Goal: Information Seeking & Learning: Learn about a topic

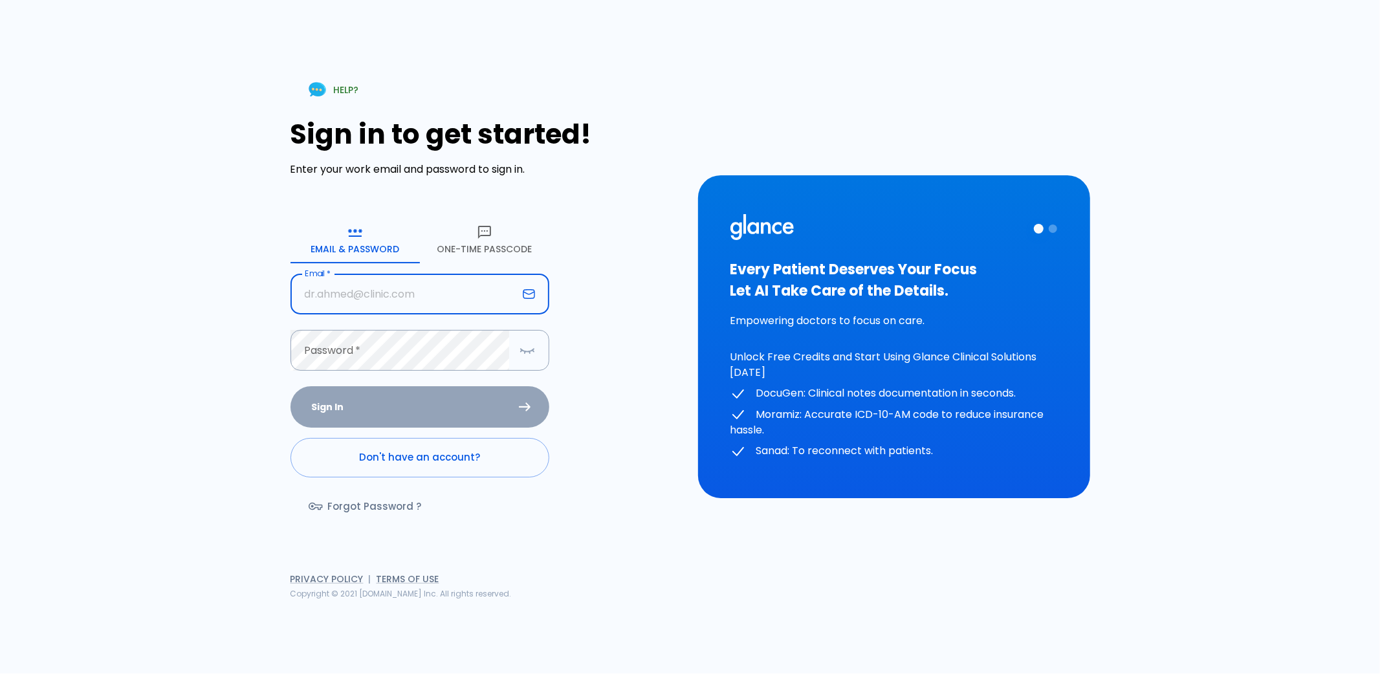
type input "[EMAIL_ADDRESS][DOMAIN_NAME]"
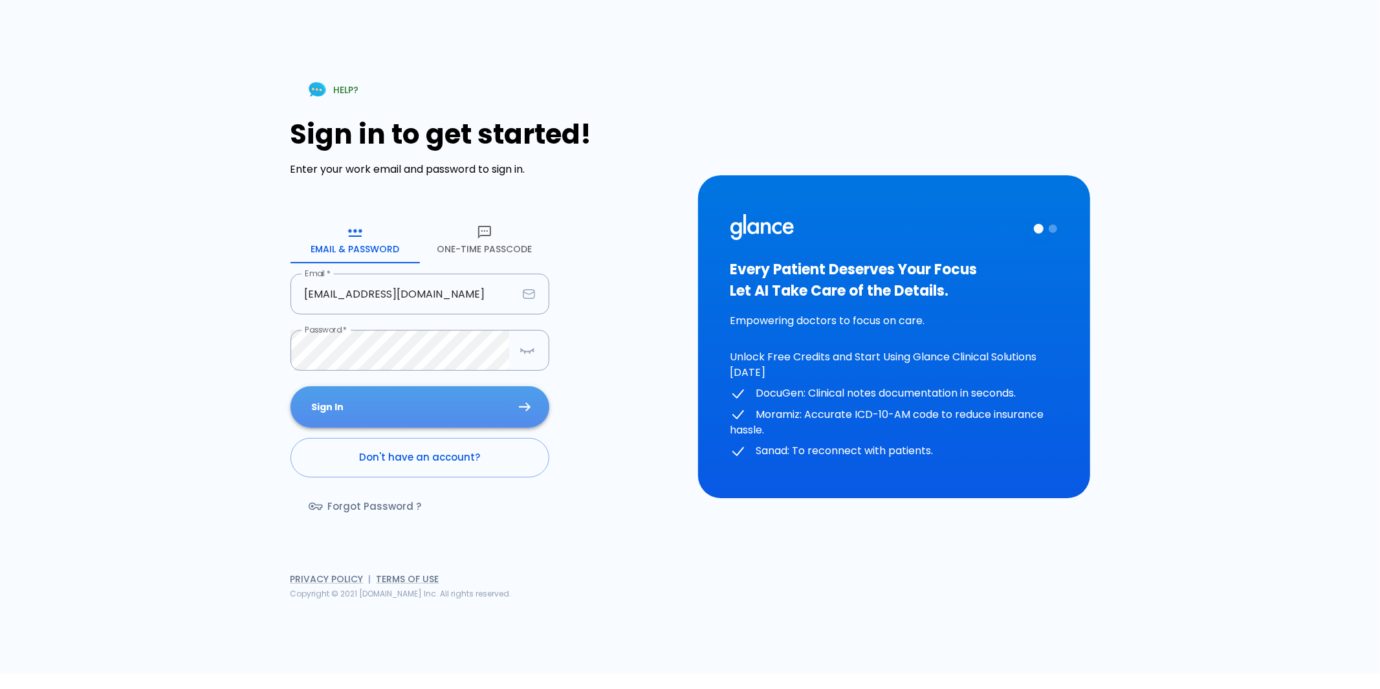
click at [351, 400] on button "Sign In" at bounding box center [420, 407] width 259 height 42
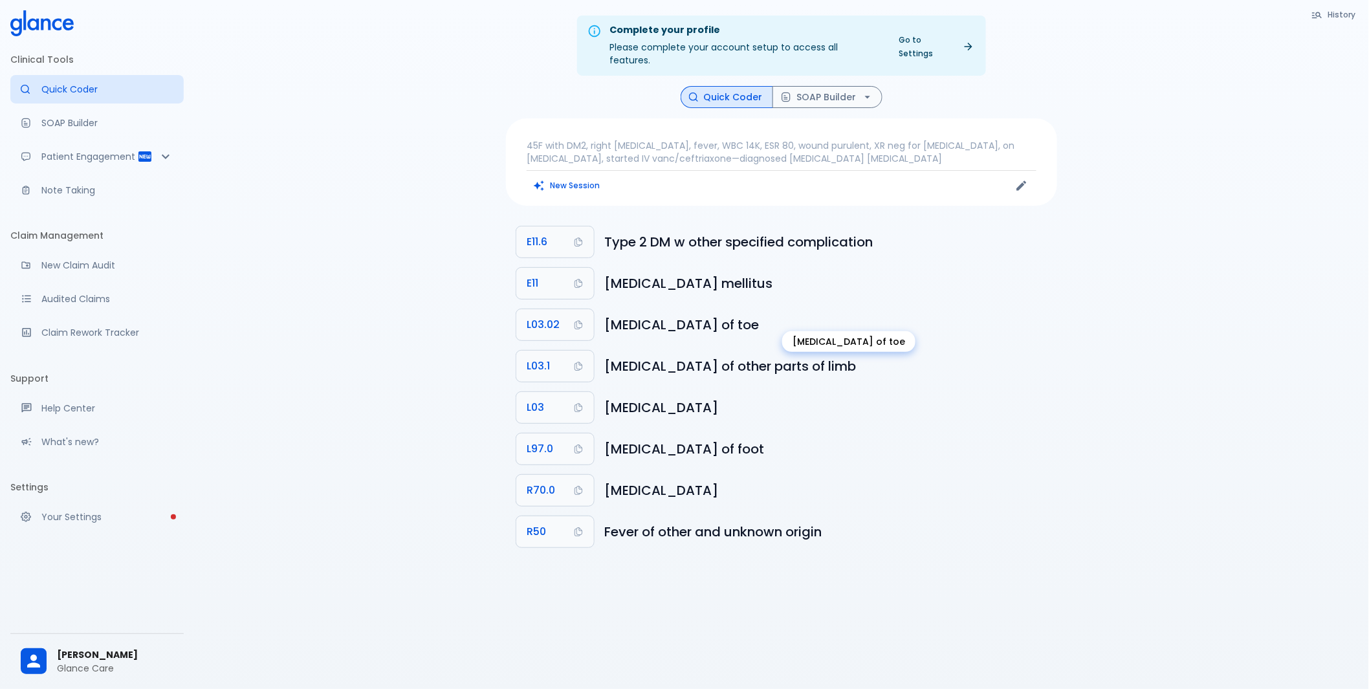
click at [637, 314] on h6 "[MEDICAL_DATA] of toe" at bounding box center [825, 324] width 443 height 21
copy ul "[MEDICAL_DATA] of toe L03.1"
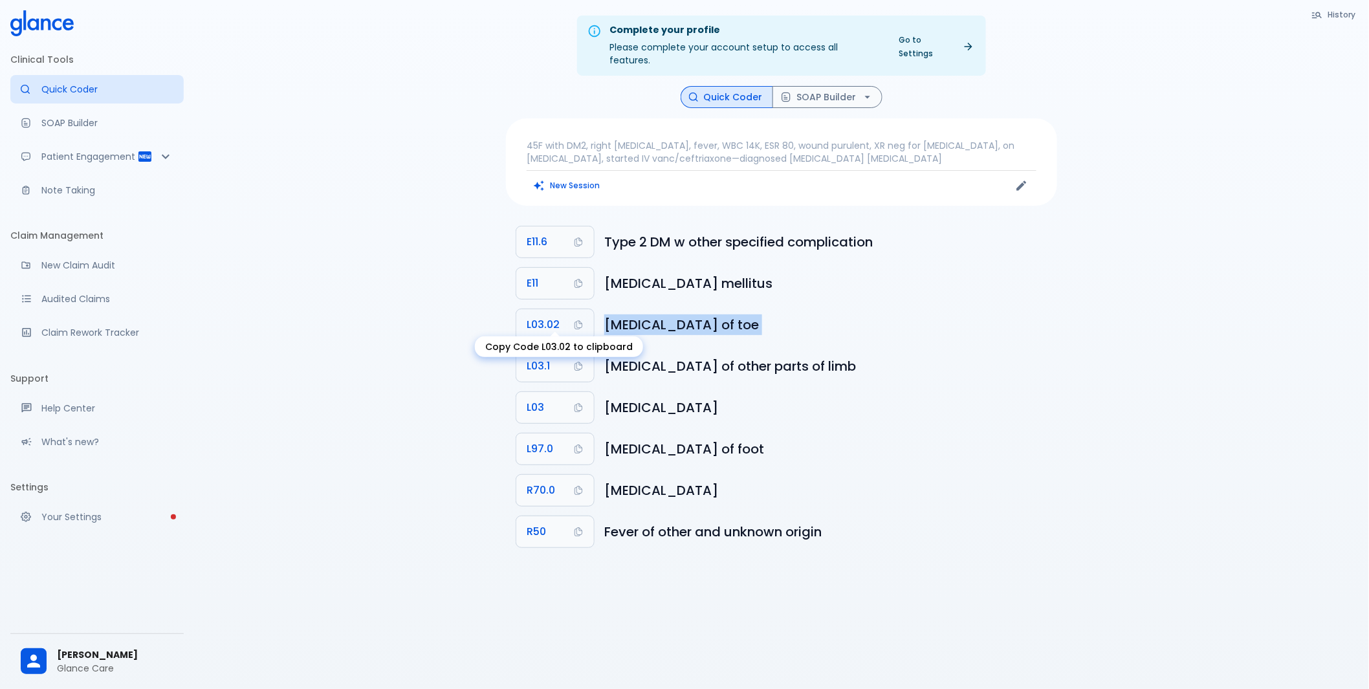
click at [532, 316] on span "L03.02" at bounding box center [543, 325] width 33 height 18
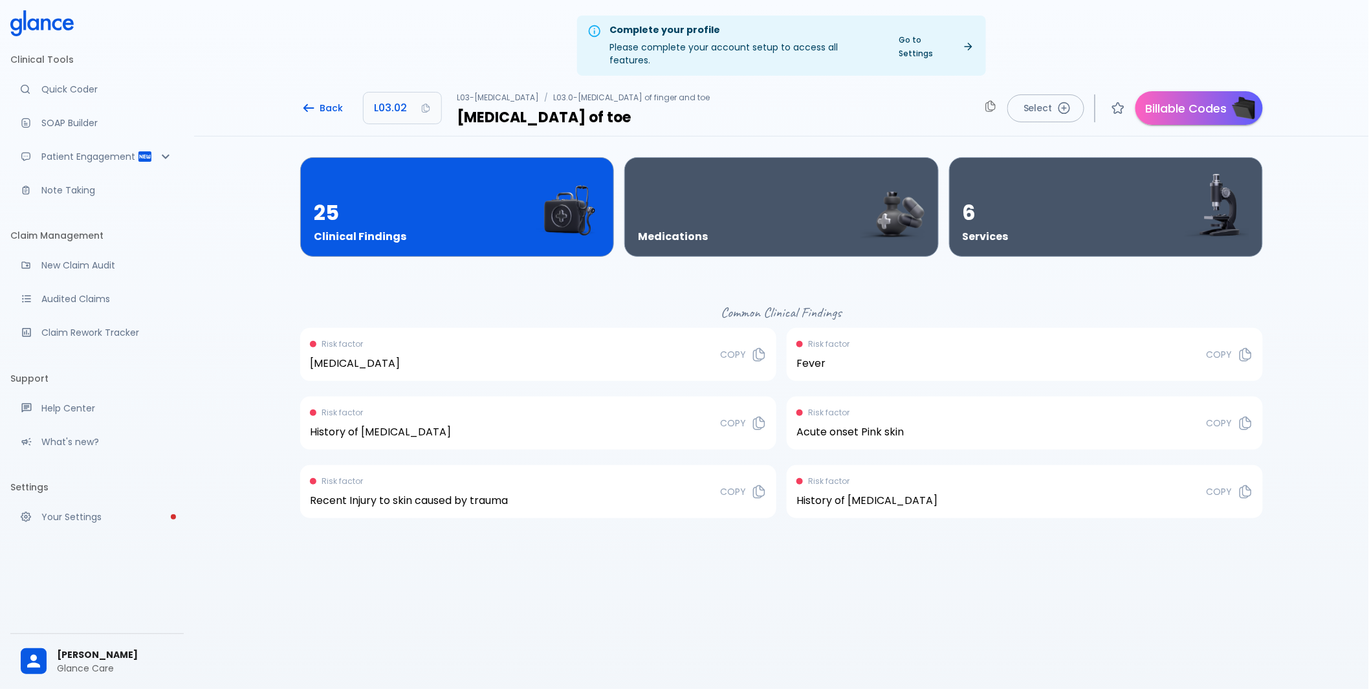
click at [499, 215] on div "25 Clinical Findings" at bounding box center [457, 207] width 287 height 72
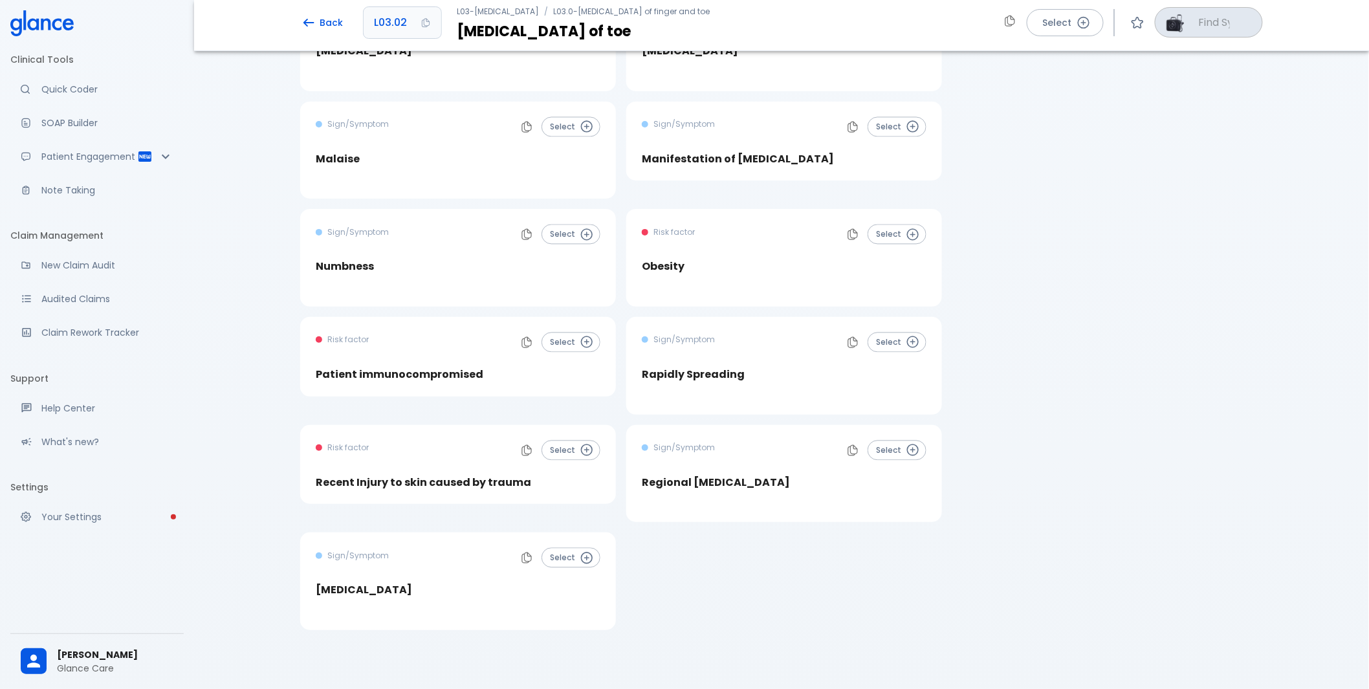
scroll to position [1000, 0]
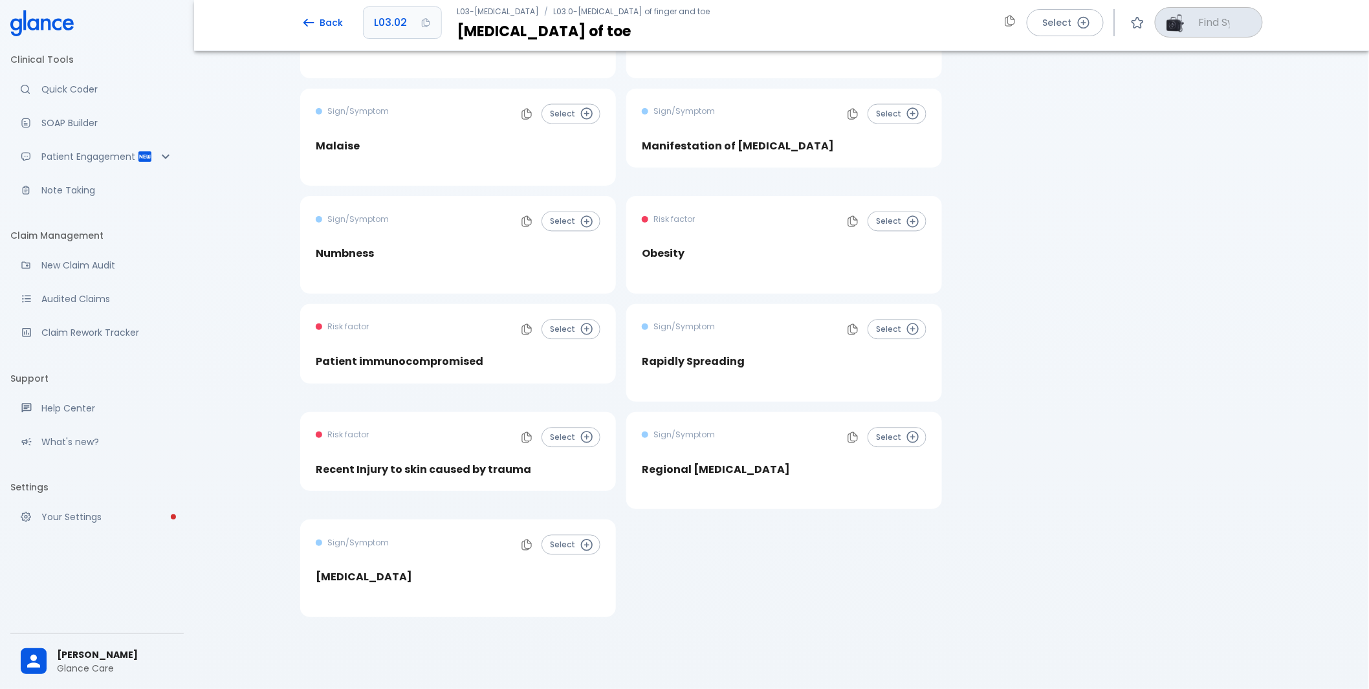
click at [680, 247] on h4 "Obesity" at bounding box center [663, 253] width 43 height 13
click at [672, 247] on h4 "Obesity" at bounding box center [663, 253] width 43 height 13
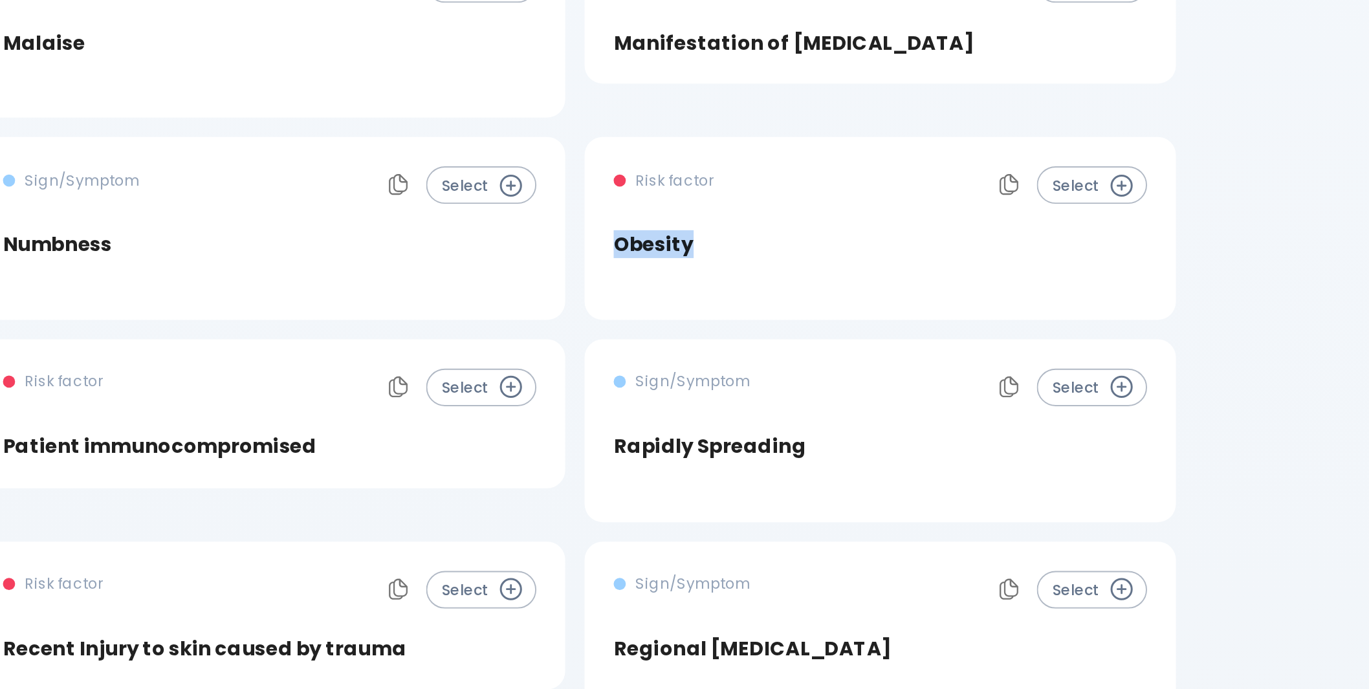
click at [735, 247] on div "Obesity" at bounding box center [784, 253] width 285 height 13
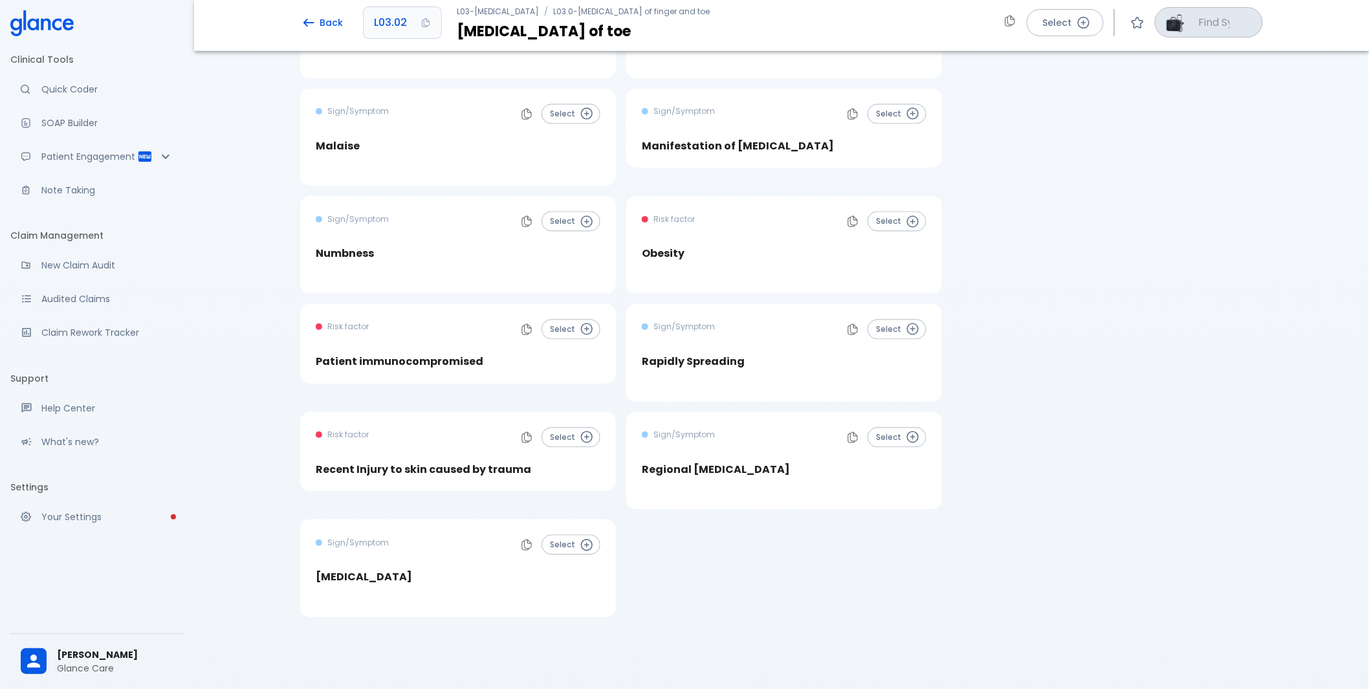
click at [738, 231] on div "Risk factor Select Obesity" at bounding box center [784, 236] width 285 height 49
click at [664, 247] on h4 "Obesity" at bounding box center [663, 253] width 43 height 13
click at [347, 247] on h4 "Numbness" at bounding box center [345, 253] width 58 height 13
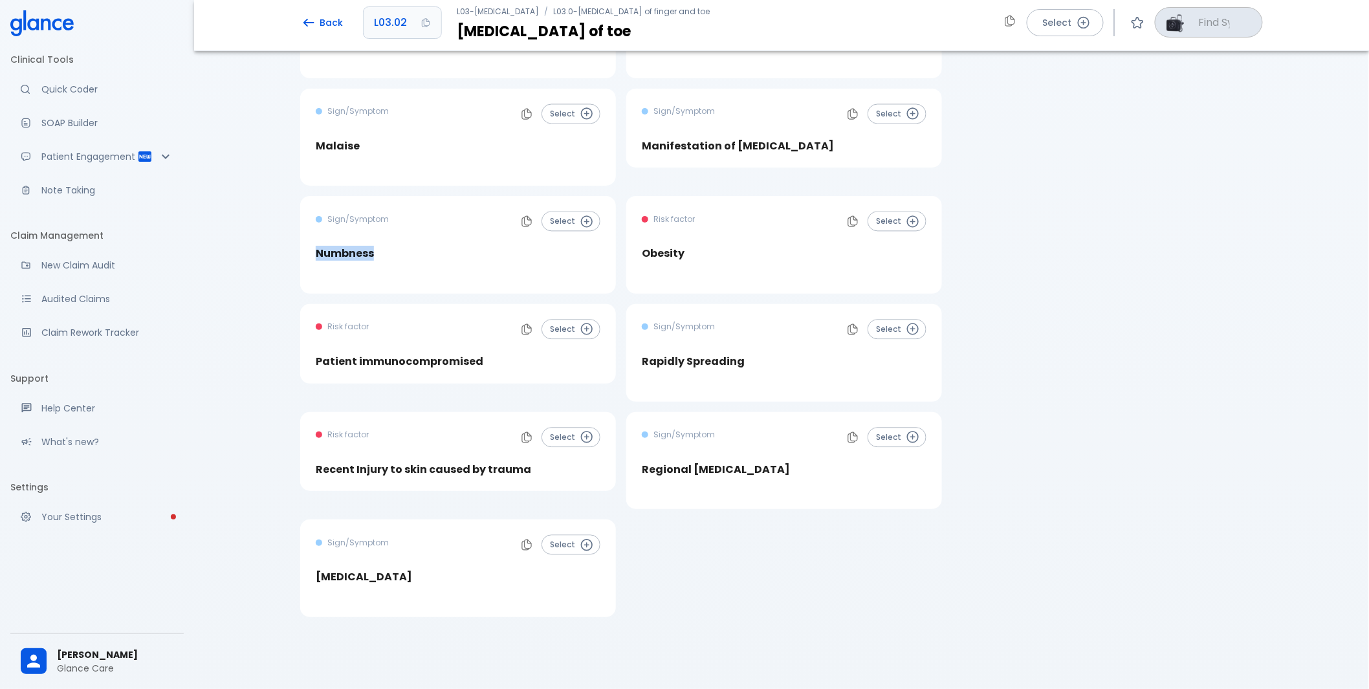
click at [347, 247] on h4 "Numbness" at bounding box center [345, 253] width 58 height 13
click at [343, 247] on h4 "Numbness" at bounding box center [345, 253] width 58 height 13
click at [321, 140] on h4 "Malaise" at bounding box center [338, 146] width 44 height 13
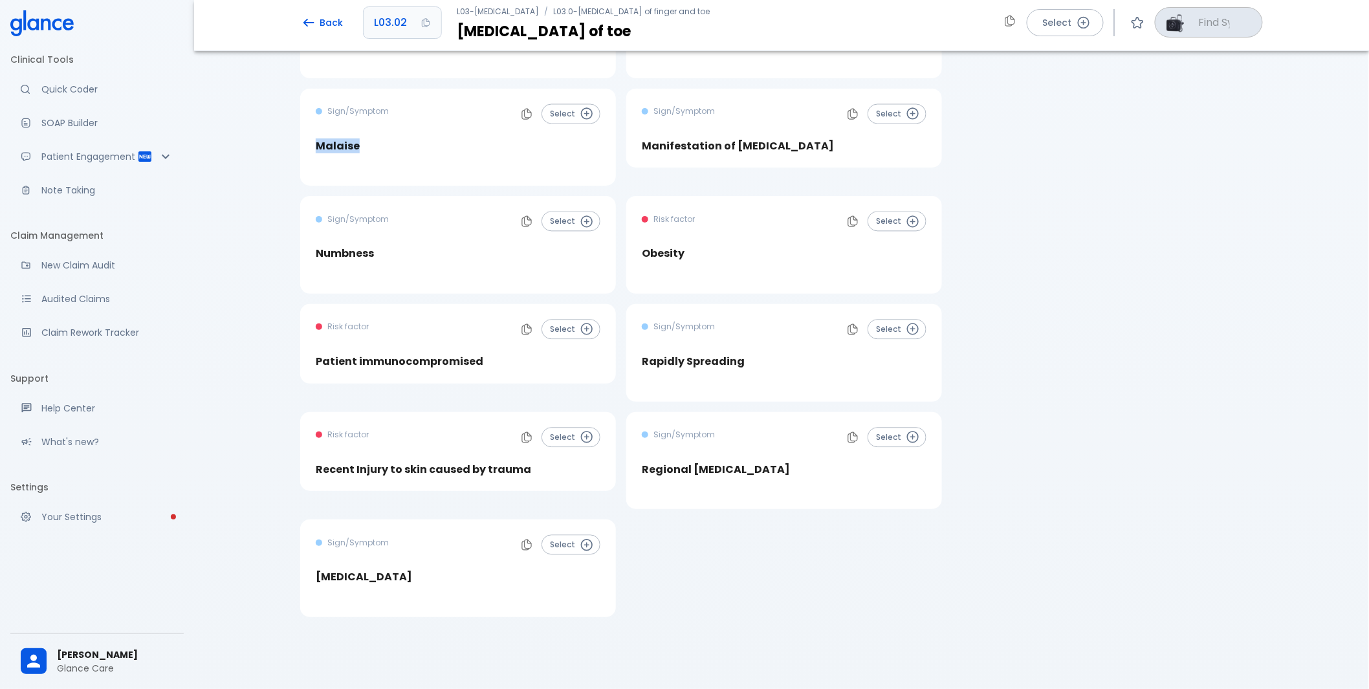
click at [321, 140] on h4 "Malaise" at bounding box center [338, 146] width 44 height 13
click at [744, 120] on div "Sign/Symptom Select Manifestation of Necrotizing fasciitis" at bounding box center [784, 128] width 285 height 49
click at [431, 463] on h4 "Recent Injury to skin caused by trauma" at bounding box center [423, 469] width 215 height 13
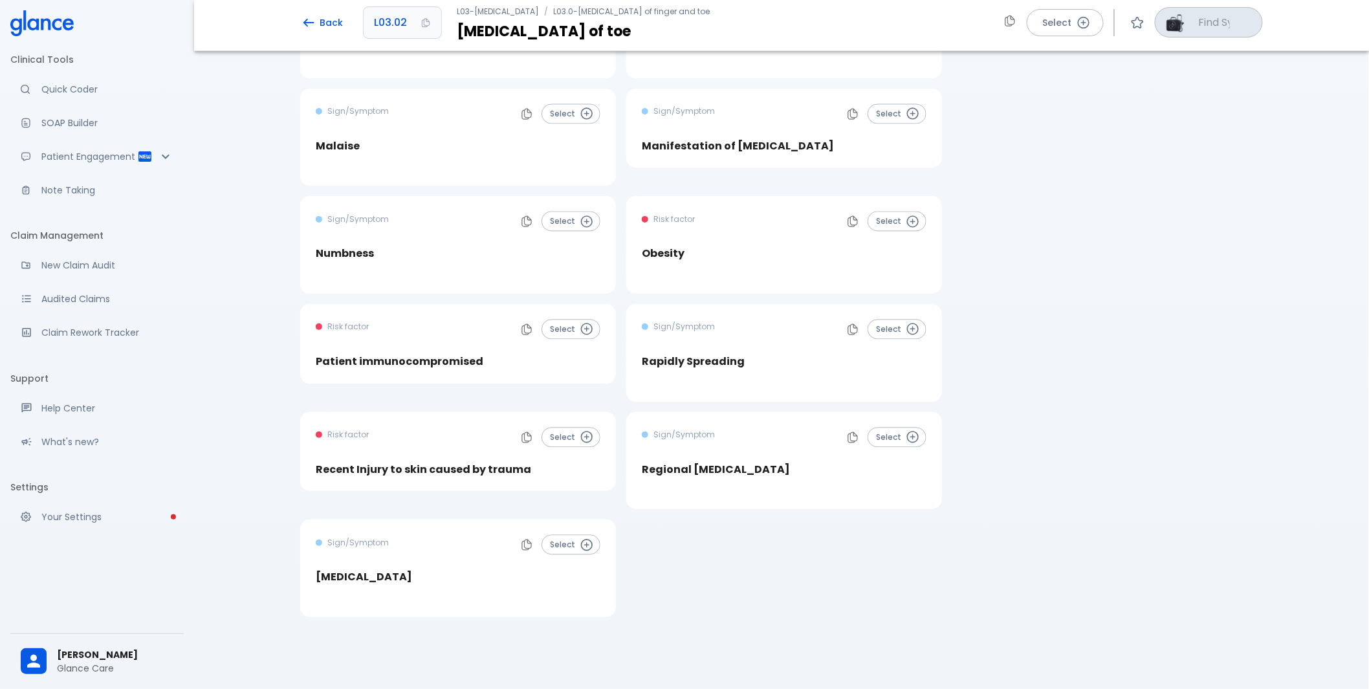
click at [369, 571] on h4 "Skin necrosis" at bounding box center [364, 577] width 96 height 13
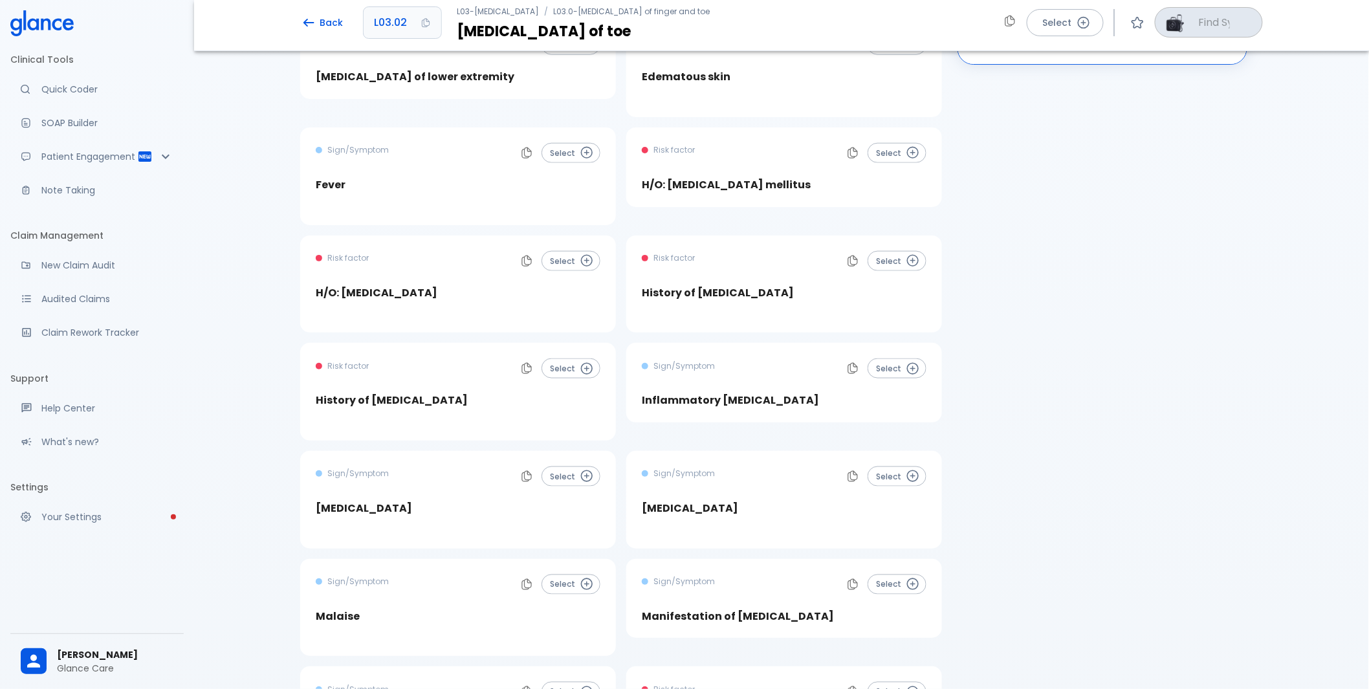
scroll to position [568, 0]
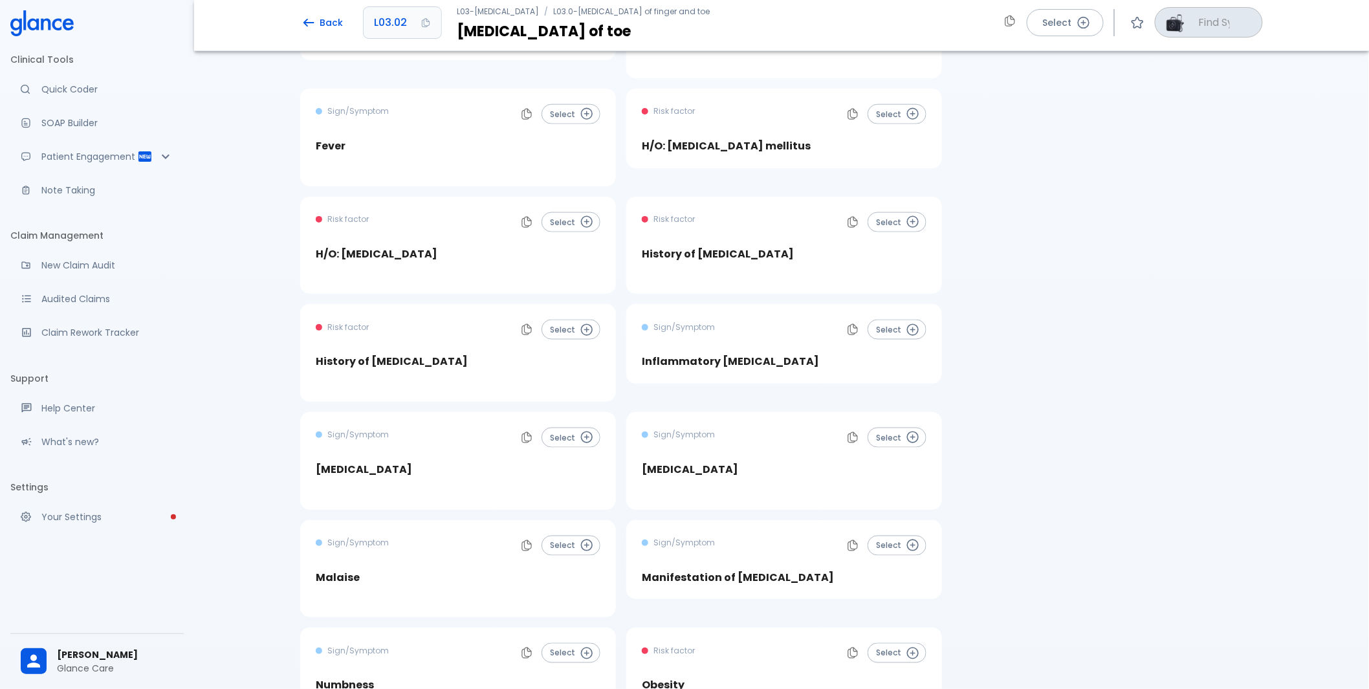
click at [714, 463] on h4 "Lymphadenopathy" at bounding box center [690, 469] width 96 height 13
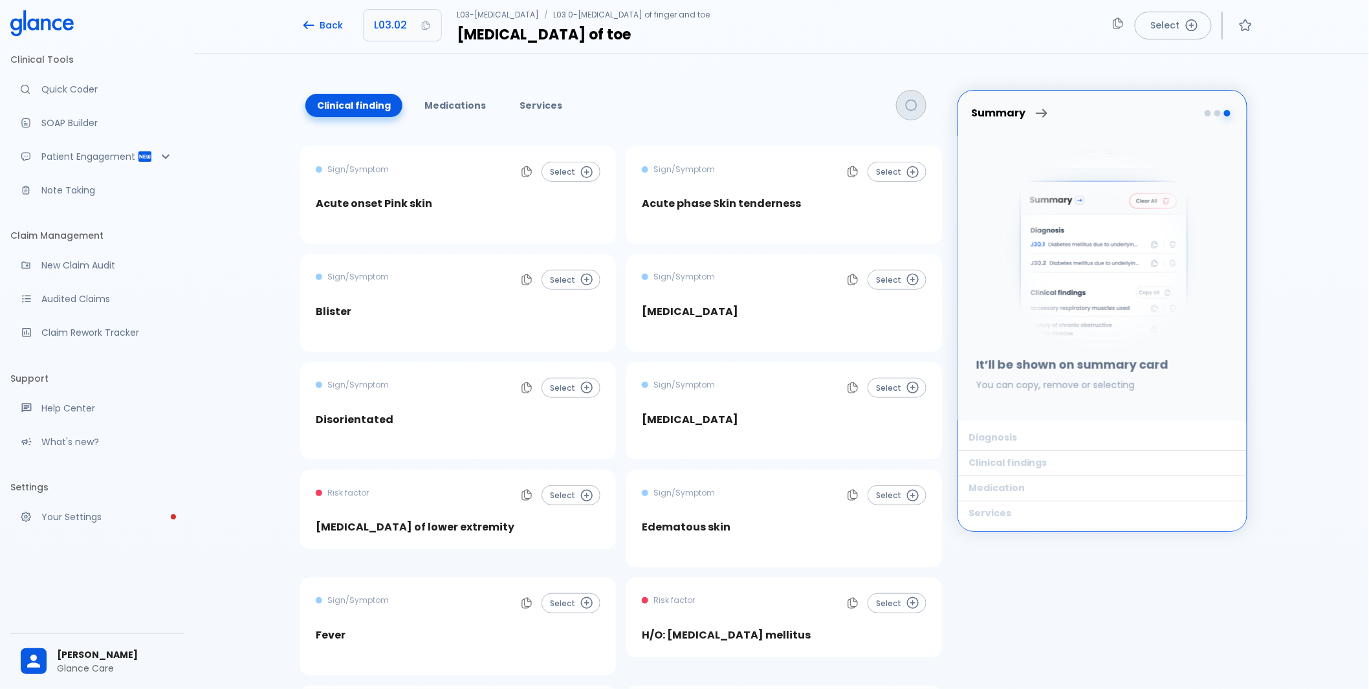
scroll to position [0, 0]
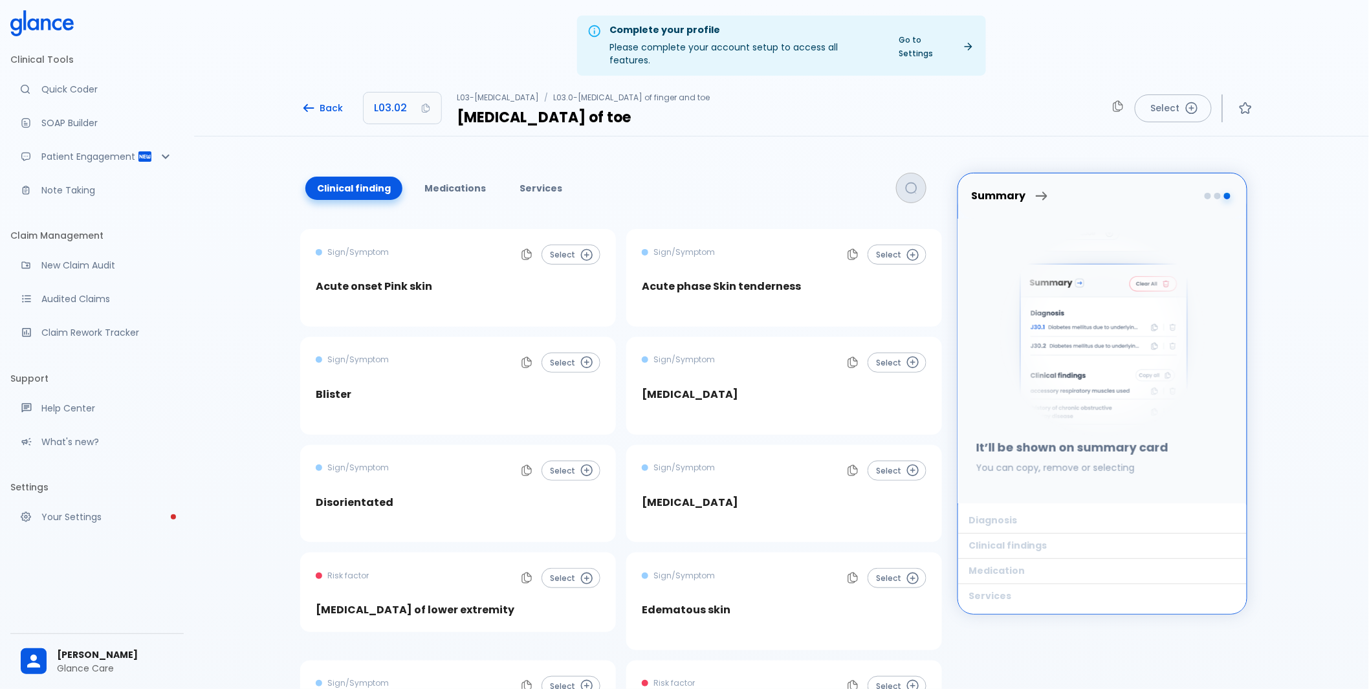
click at [528, 109] on h3 "[MEDICAL_DATA] of toe" at bounding box center [586, 117] width 258 height 17
click at [524, 109] on h3 "[MEDICAL_DATA] of toe" at bounding box center [586, 117] width 258 height 17
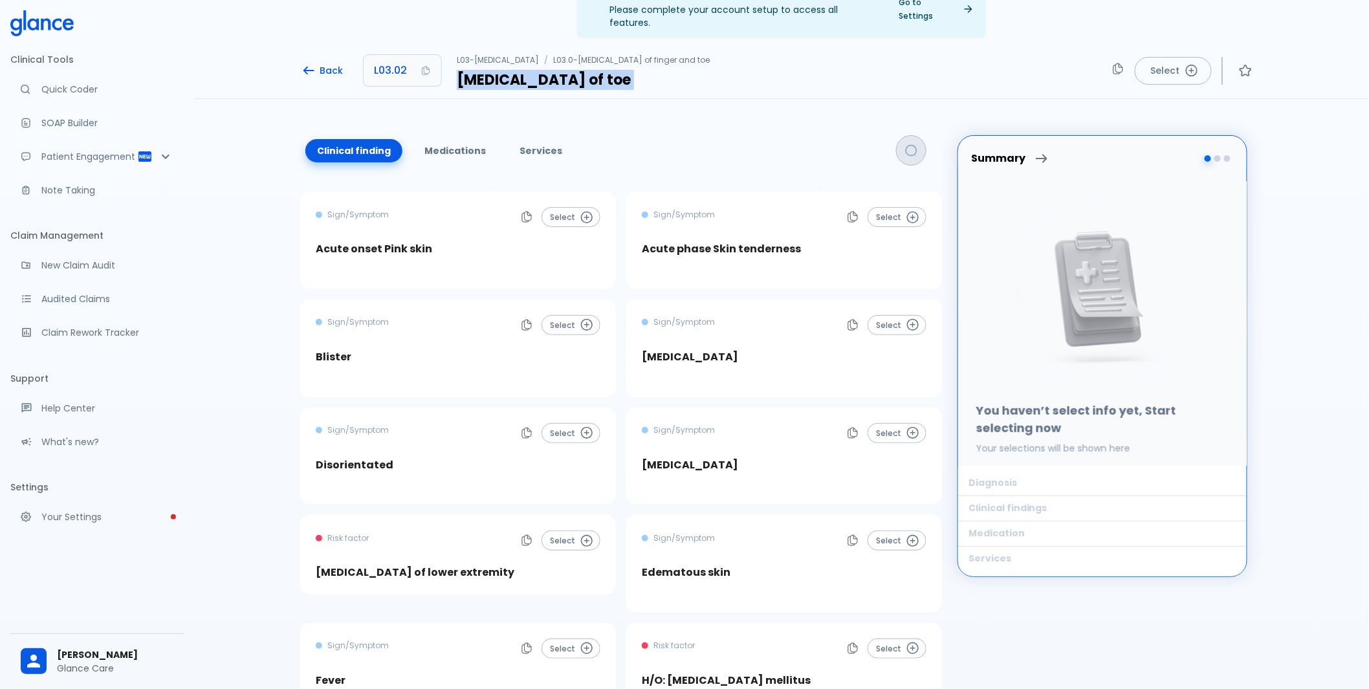
scroll to position [72, 0]
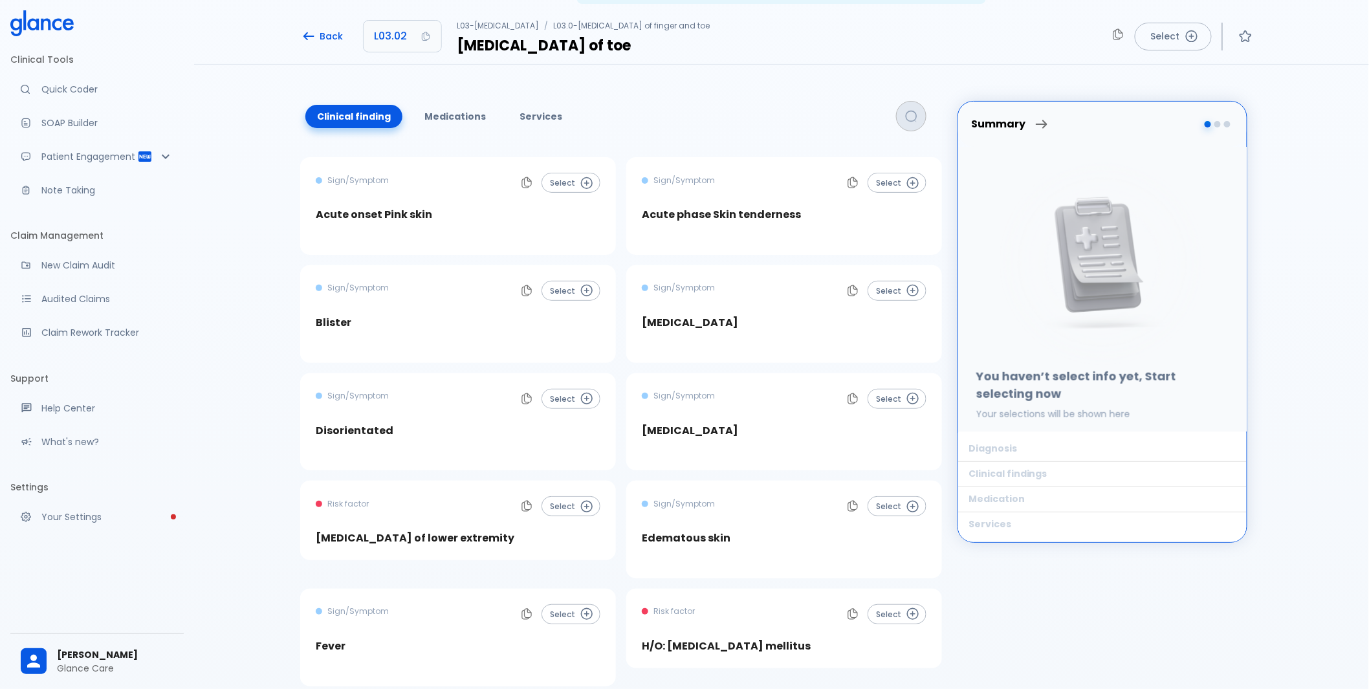
click at [384, 208] on h4 "Acute onset Pink skin" at bounding box center [374, 214] width 116 height 13
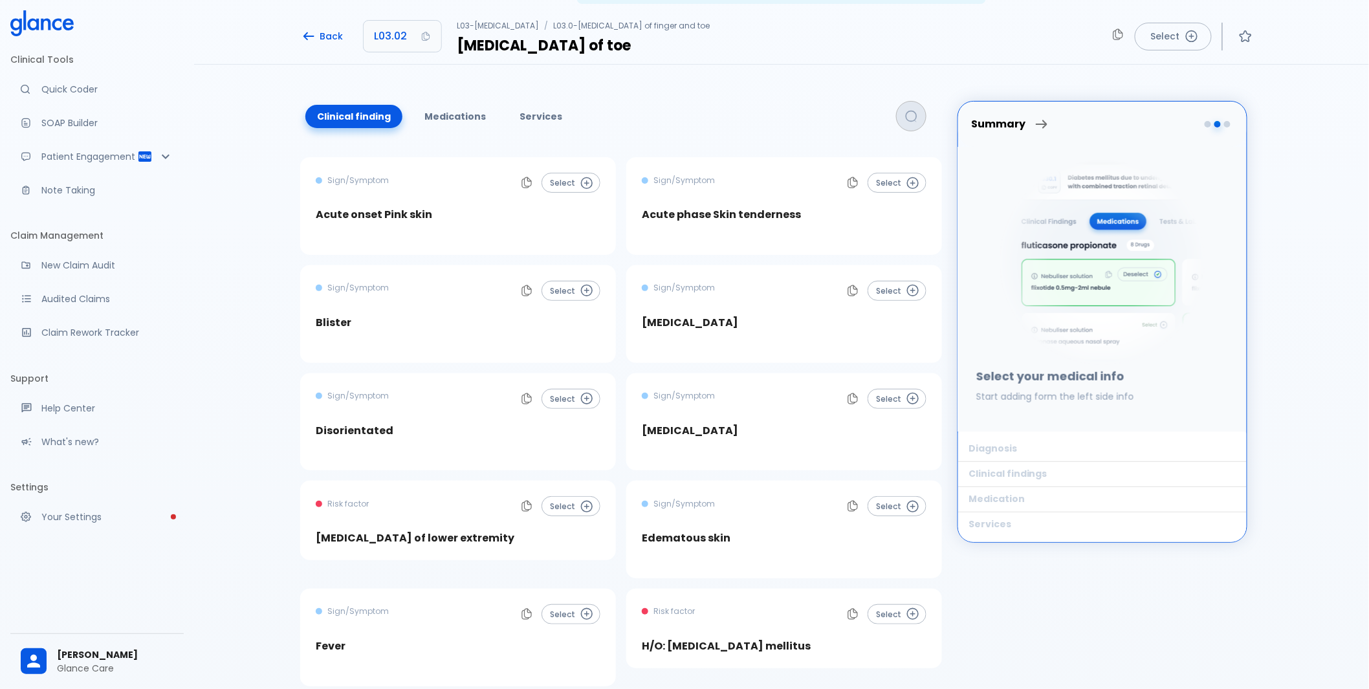
click at [672, 208] on h4 "Acute phase Skin tenderness" at bounding box center [721, 214] width 159 height 13
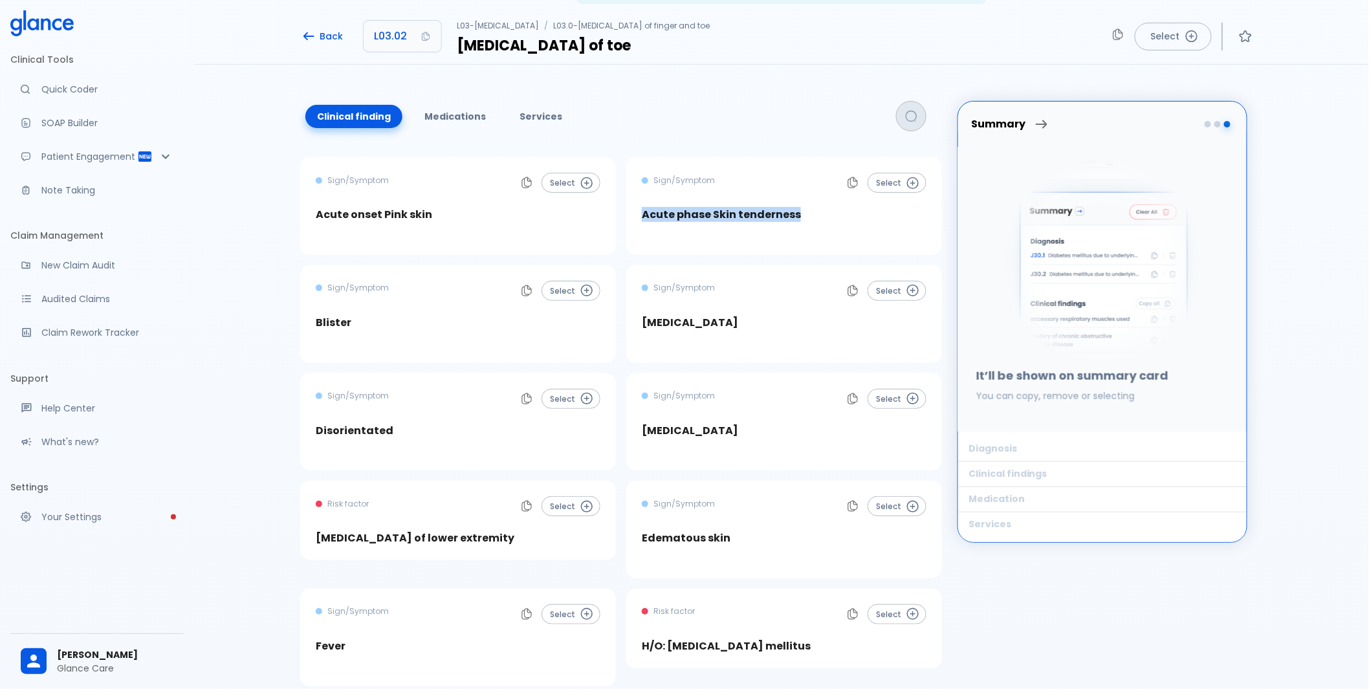
click at [712, 208] on h4 "Acute phase Skin tenderness" at bounding box center [721, 214] width 159 height 13
click at [686, 316] on h4 "Blood blister" at bounding box center [690, 322] width 96 height 13
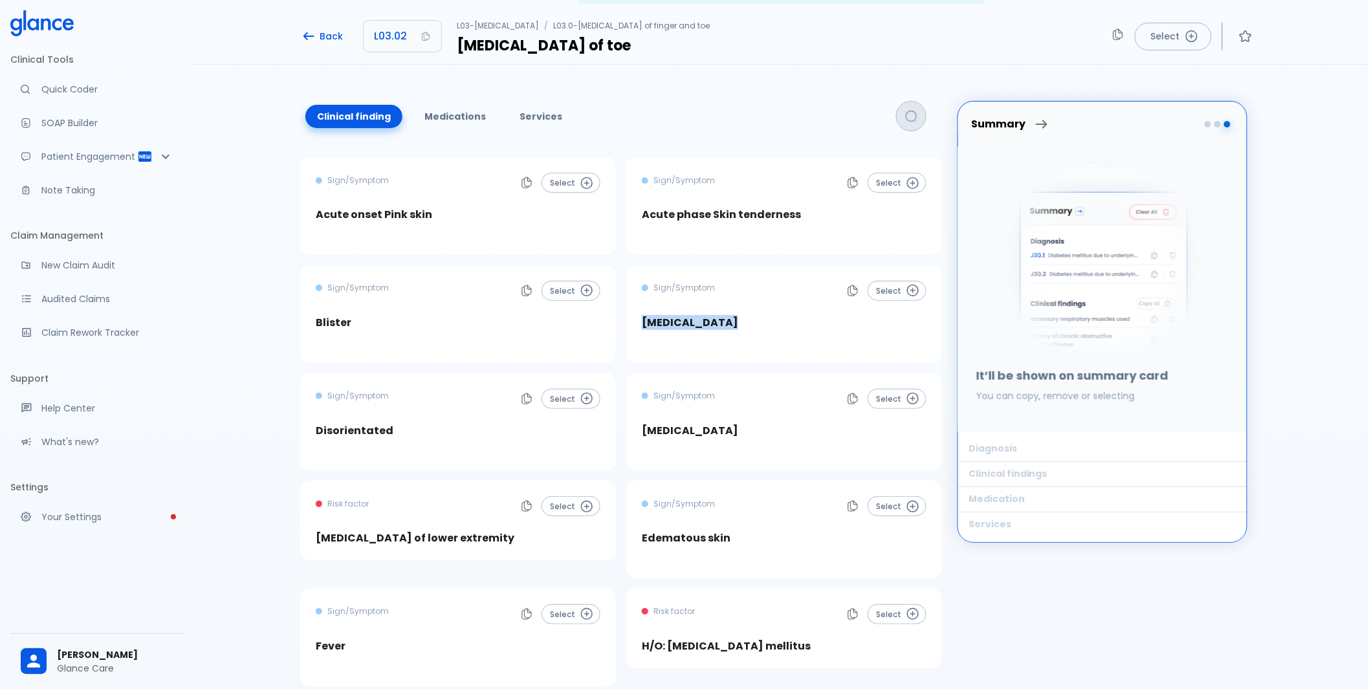
click at [686, 316] on h4 "Blood blister" at bounding box center [690, 322] width 96 height 13
click at [331, 316] on h4 "Blister" at bounding box center [334, 322] width 36 height 13
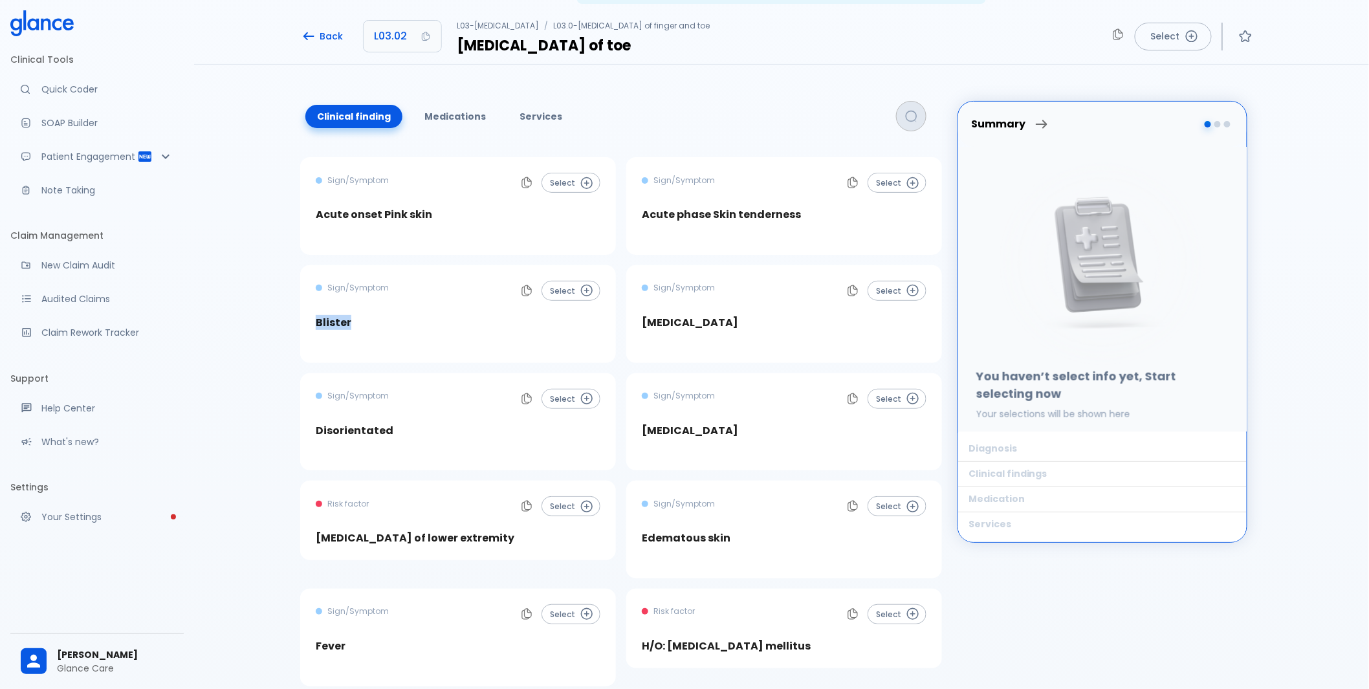
click at [331, 316] on h4 "Blister" at bounding box center [334, 322] width 36 height 13
click at [663, 426] on div "Sign/Symptom Select Ecchymosis" at bounding box center [784, 422] width 316 height 98
click at [662, 424] on h4 "Ecchymosis" at bounding box center [690, 430] width 96 height 13
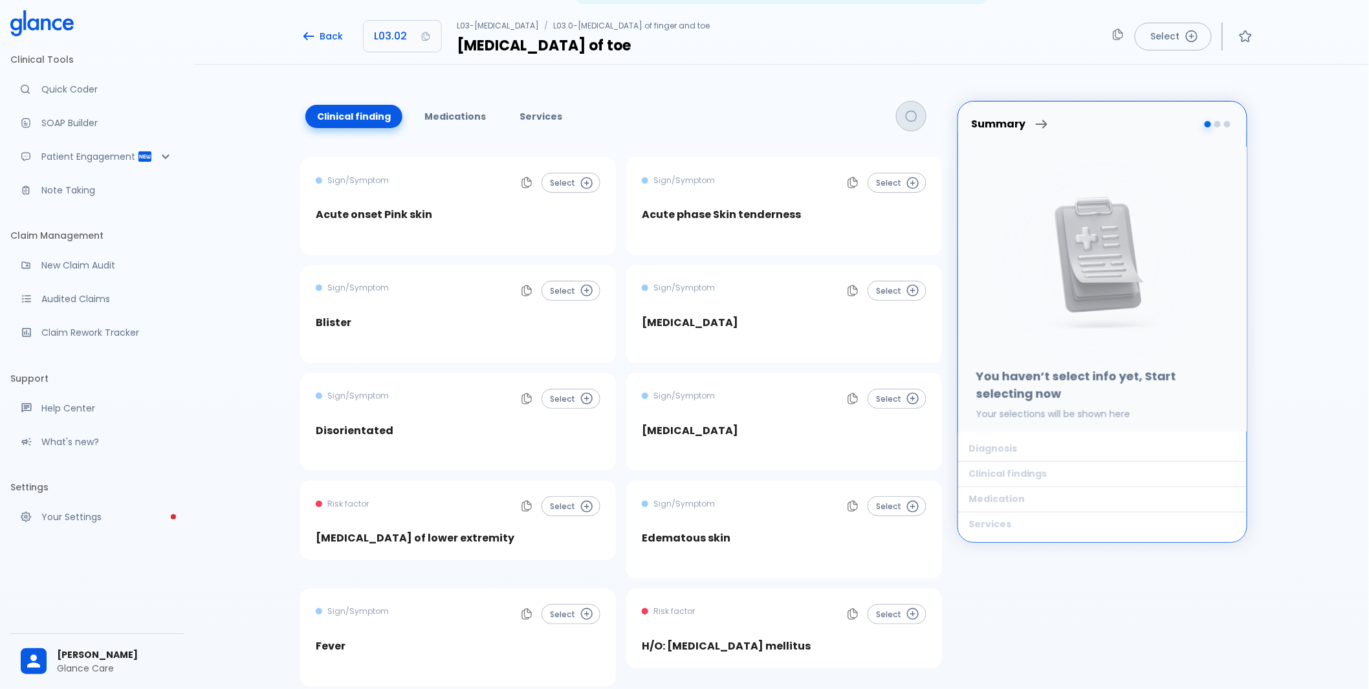
click at [360, 424] on h4 "Disorientated" at bounding box center [355, 430] width 78 height 13
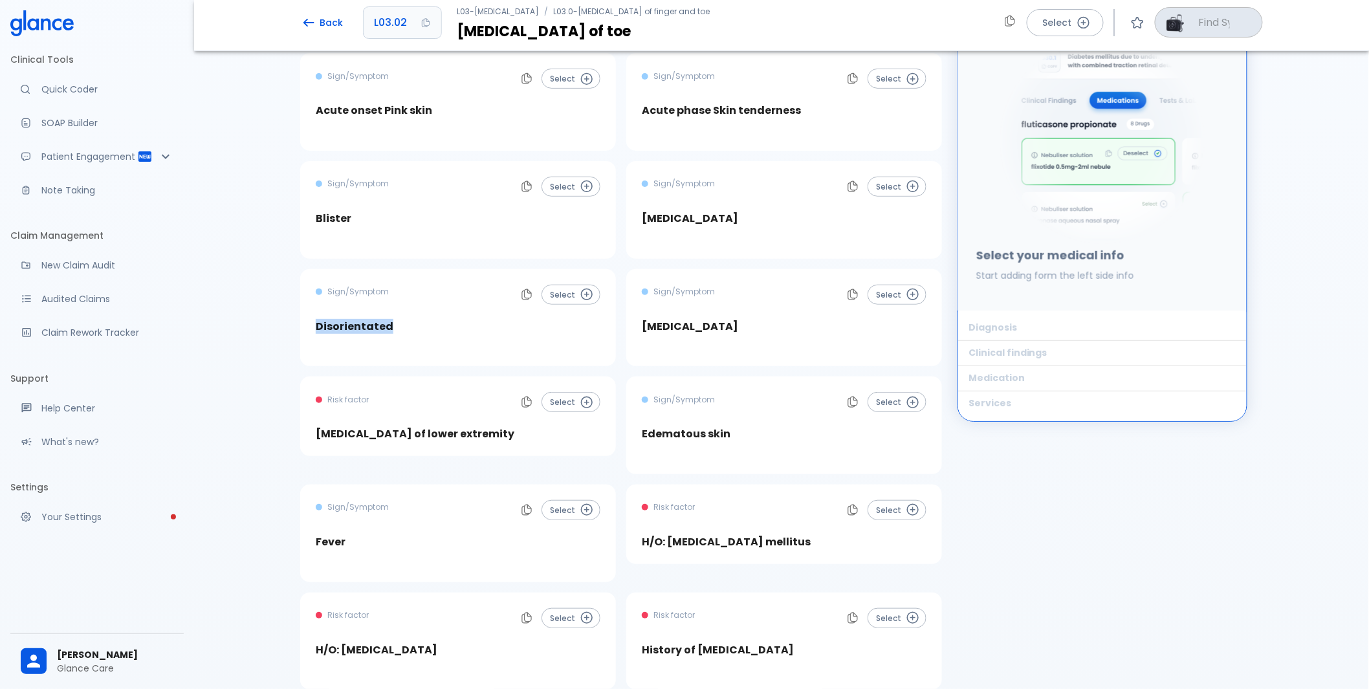
scroll to position [287, 0]
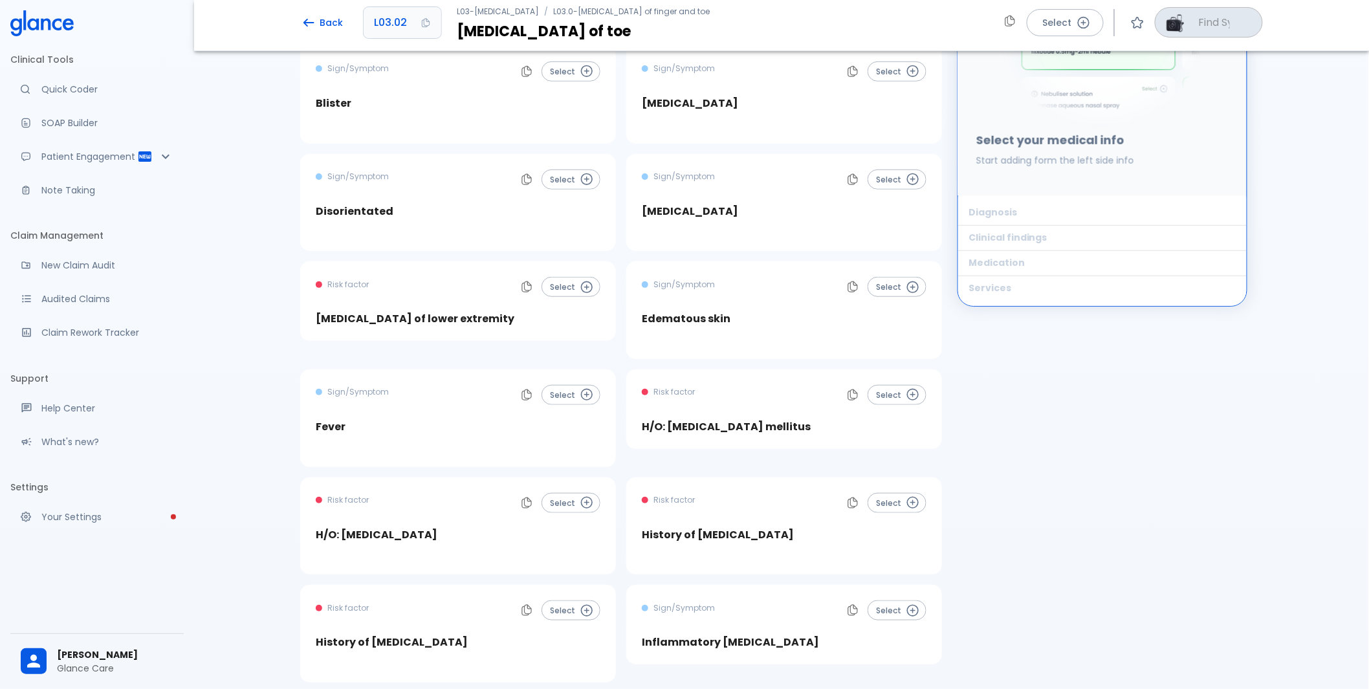
click at [358, 313] on h4 "Edema of lower extremity" at bounding box center [415, 319] width 199 height 13
click at [670, 313] on h4 "Edematous skin" at bounding box center [686, 319] width 89 height 13
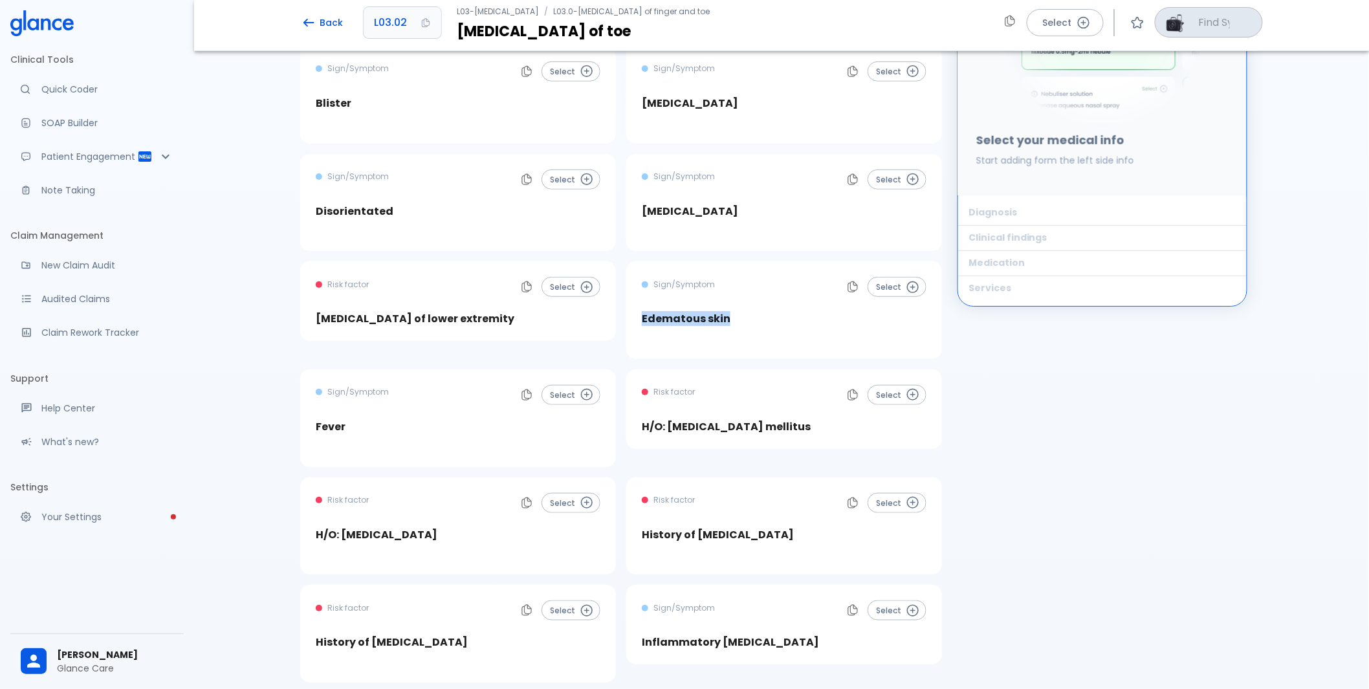
click at [670, 313] on h4 "Edematous skin" at bounding box center [686, 319] width 89 height 13
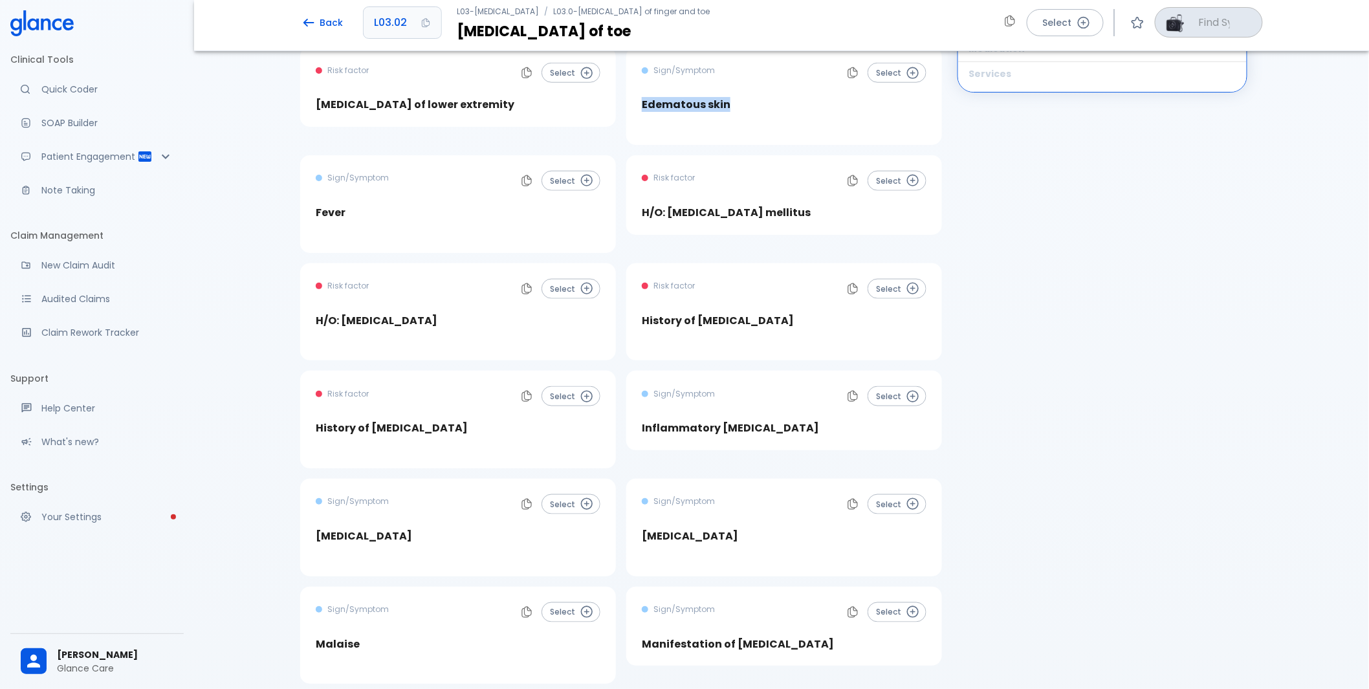
scroll to position [503, 0]
click at [677, 205] on h4 "H/O: diabetes mellitus" at bounding box center [726, 211] width 169 height 13
click at [349, 313] on h4 "H/O: eczema" at bounding box center [377, 319] width 122 height 13
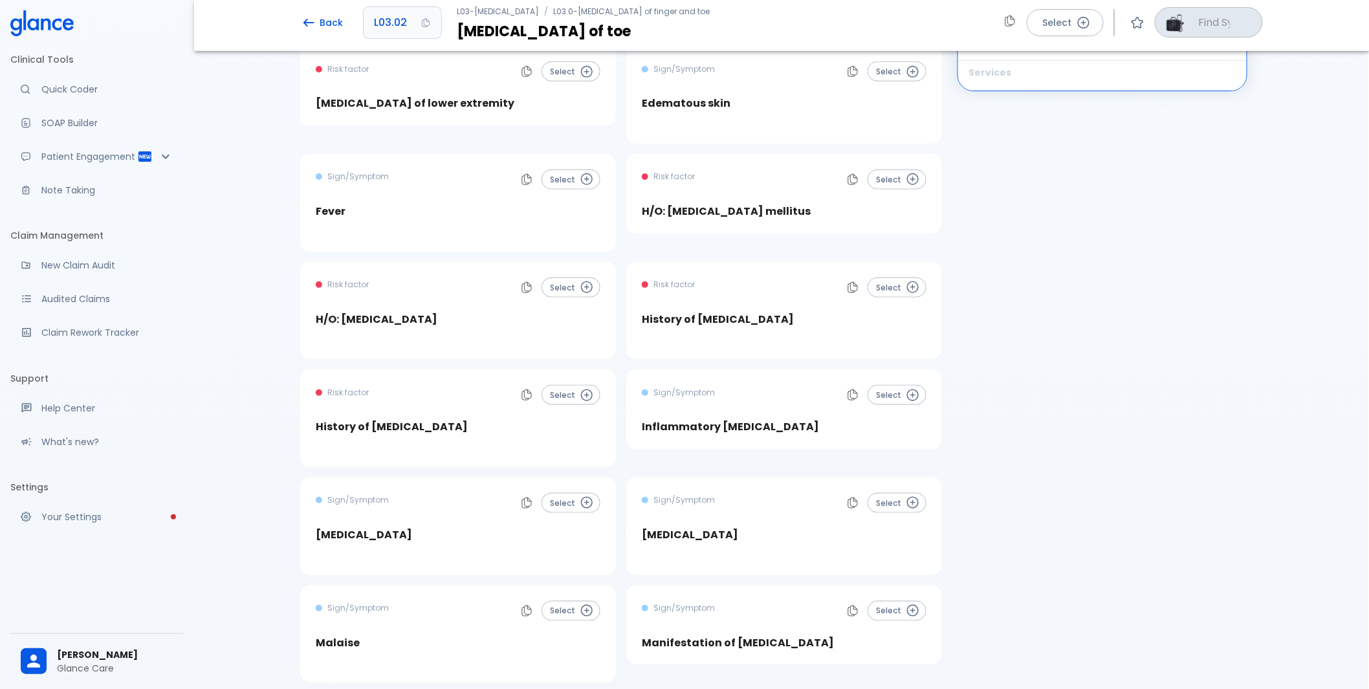
click at [716, 313] on h4 "History of Lymphedema" at bounding box center [718, 319] width 152 height 13
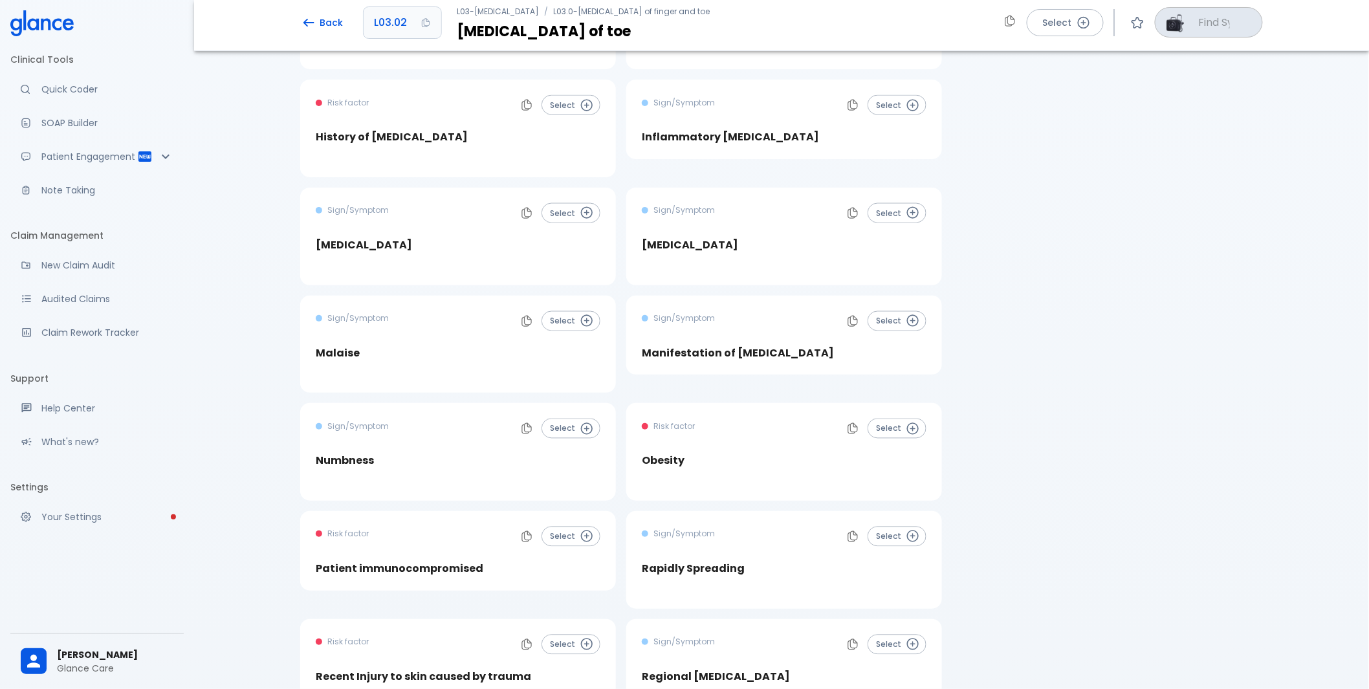
scroll to position [862, 0]
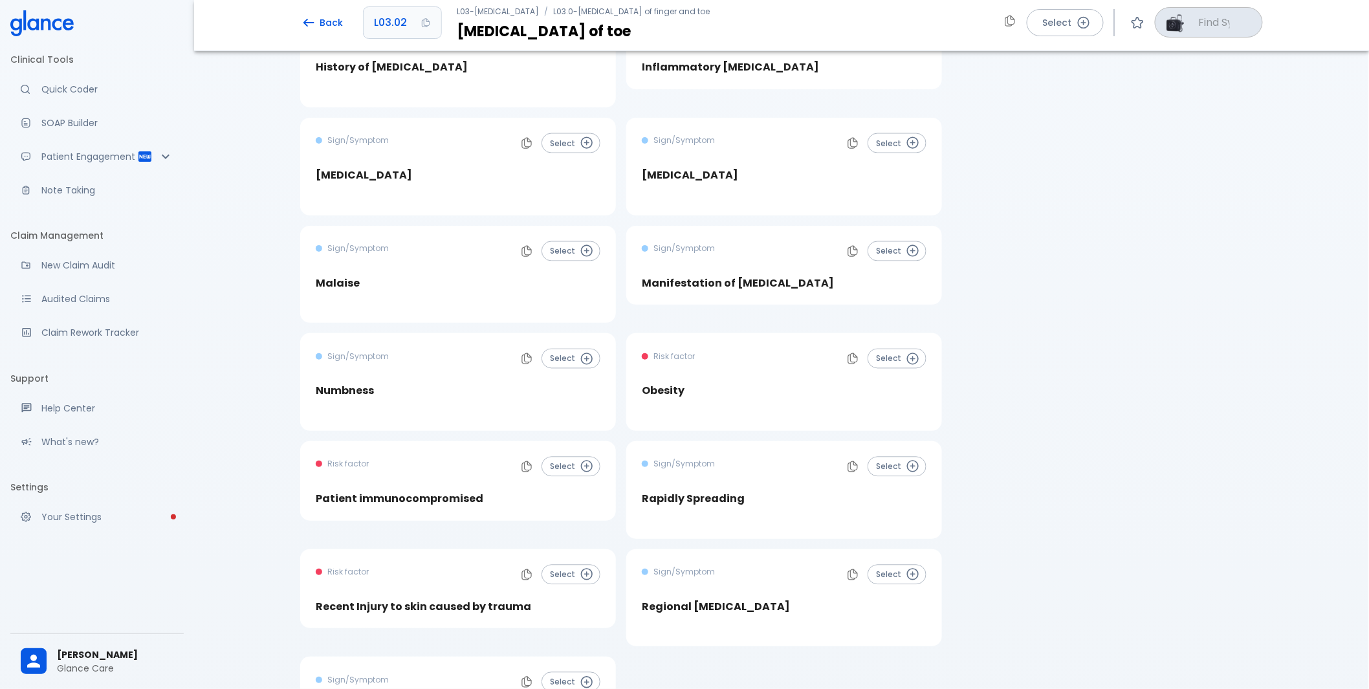
click at [733, 277] on h4 "Manifestation of Necrotizing fasciitis" at bounding box center [738, 283] width 192 height 13
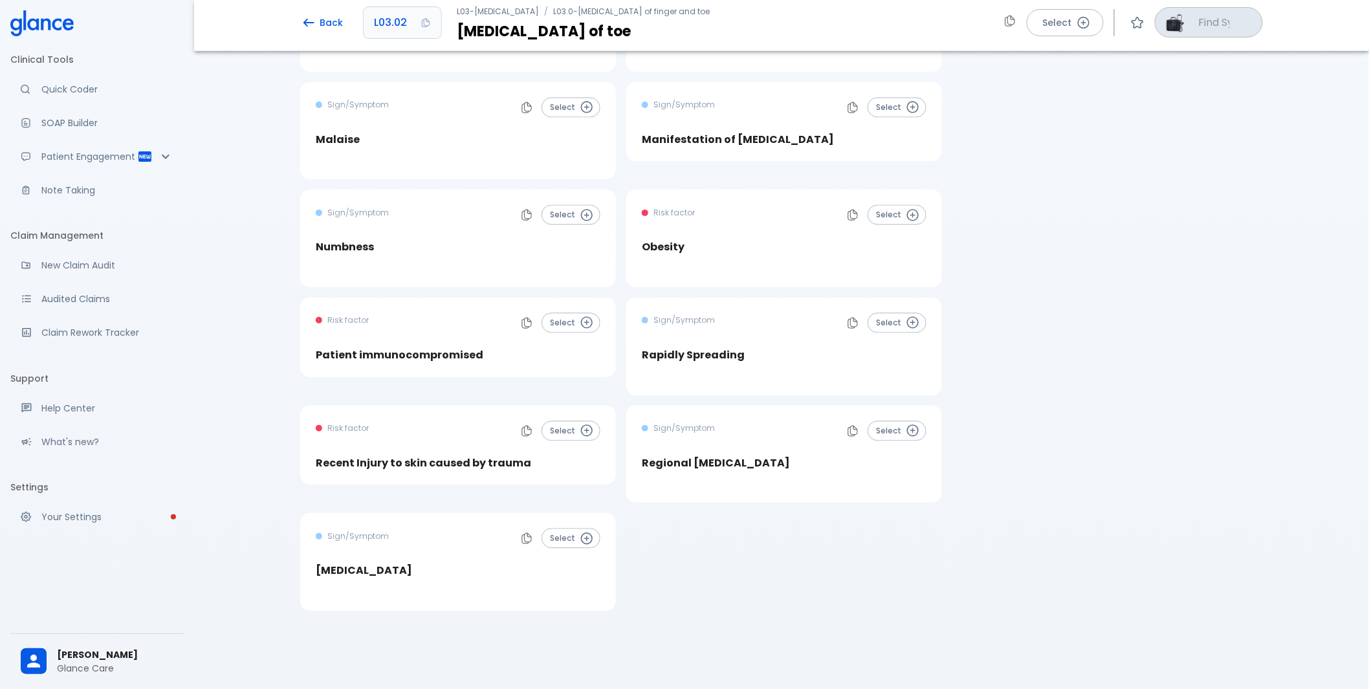
click at [358, 564] on h4 "Skin necrosis" at bounding box center [364, 570] width 96 height 13
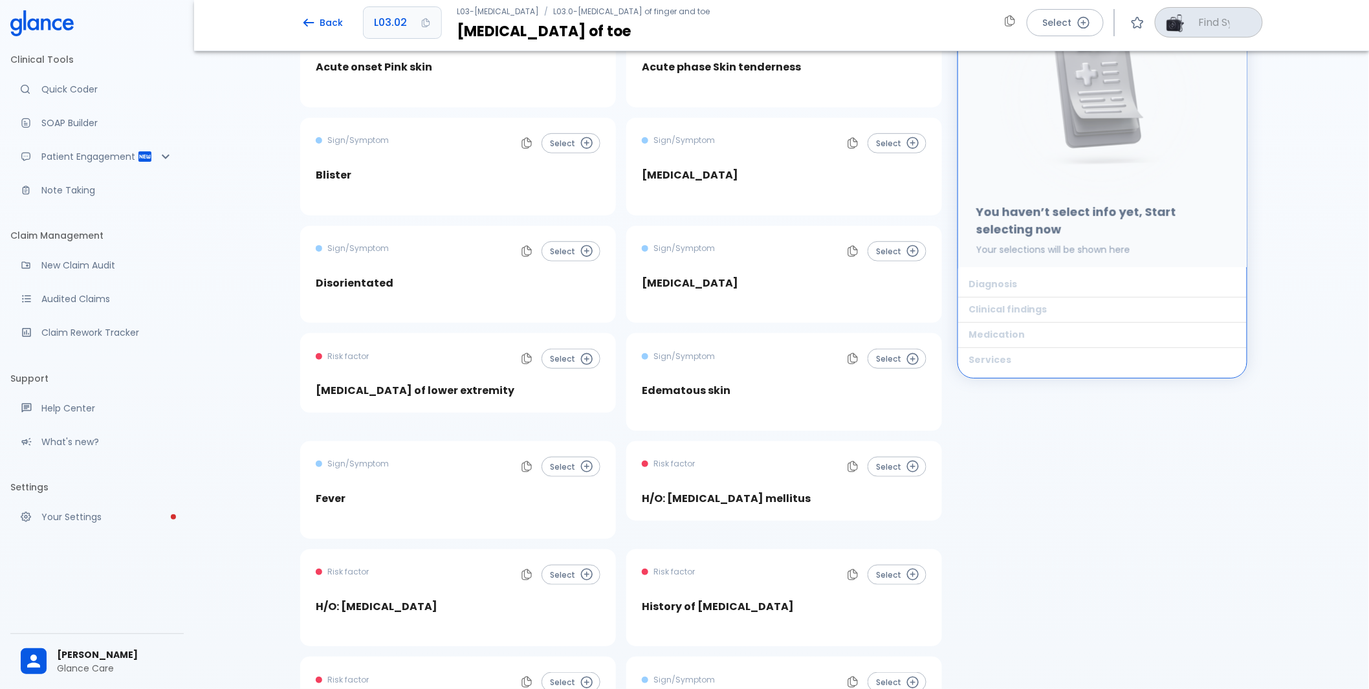
scroll to position [0, 0]
